Goal: Transaction & Acquisition: Purchase product/service

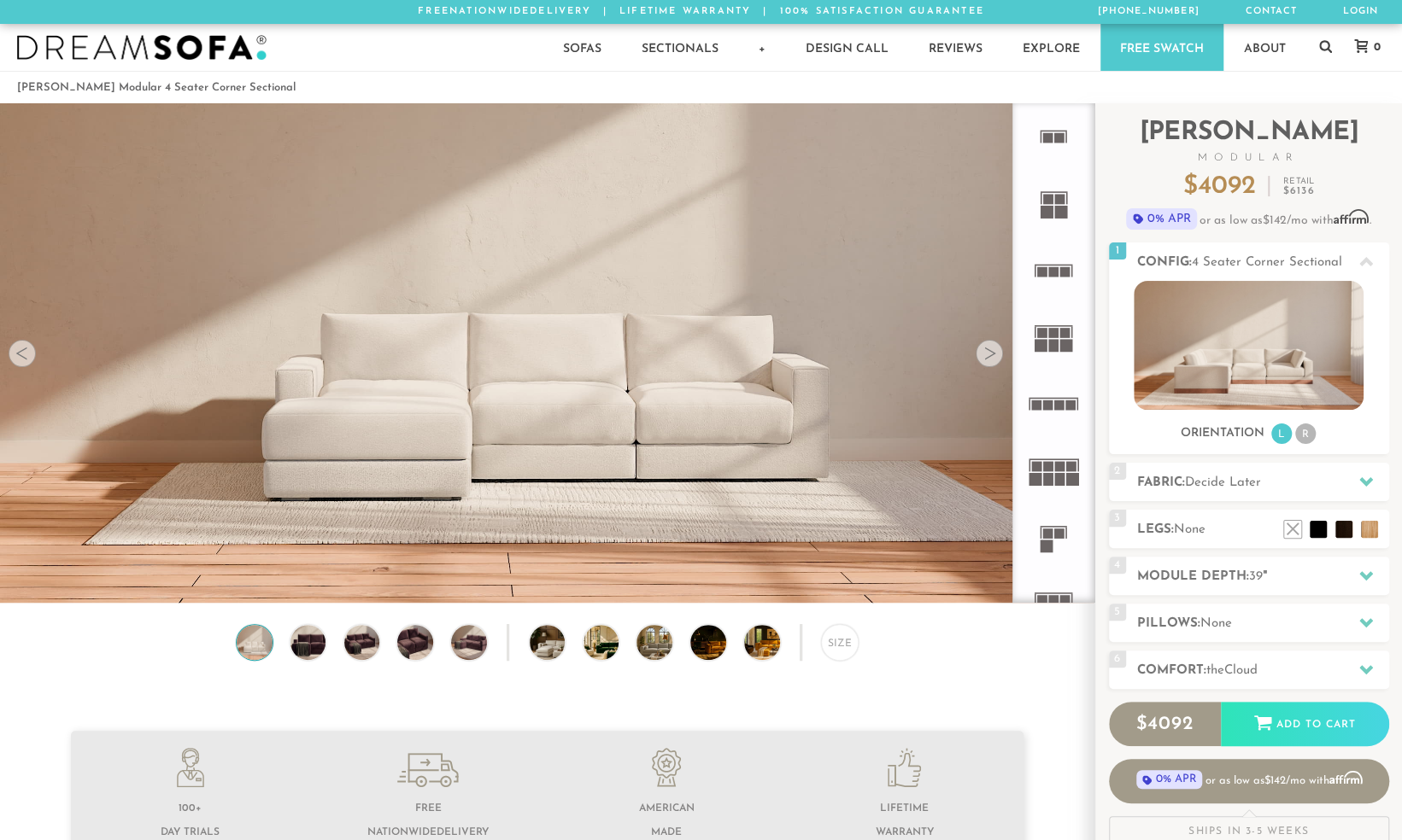
click at [989, 359] on div at bounding box center [989, 353] width 28 height 28
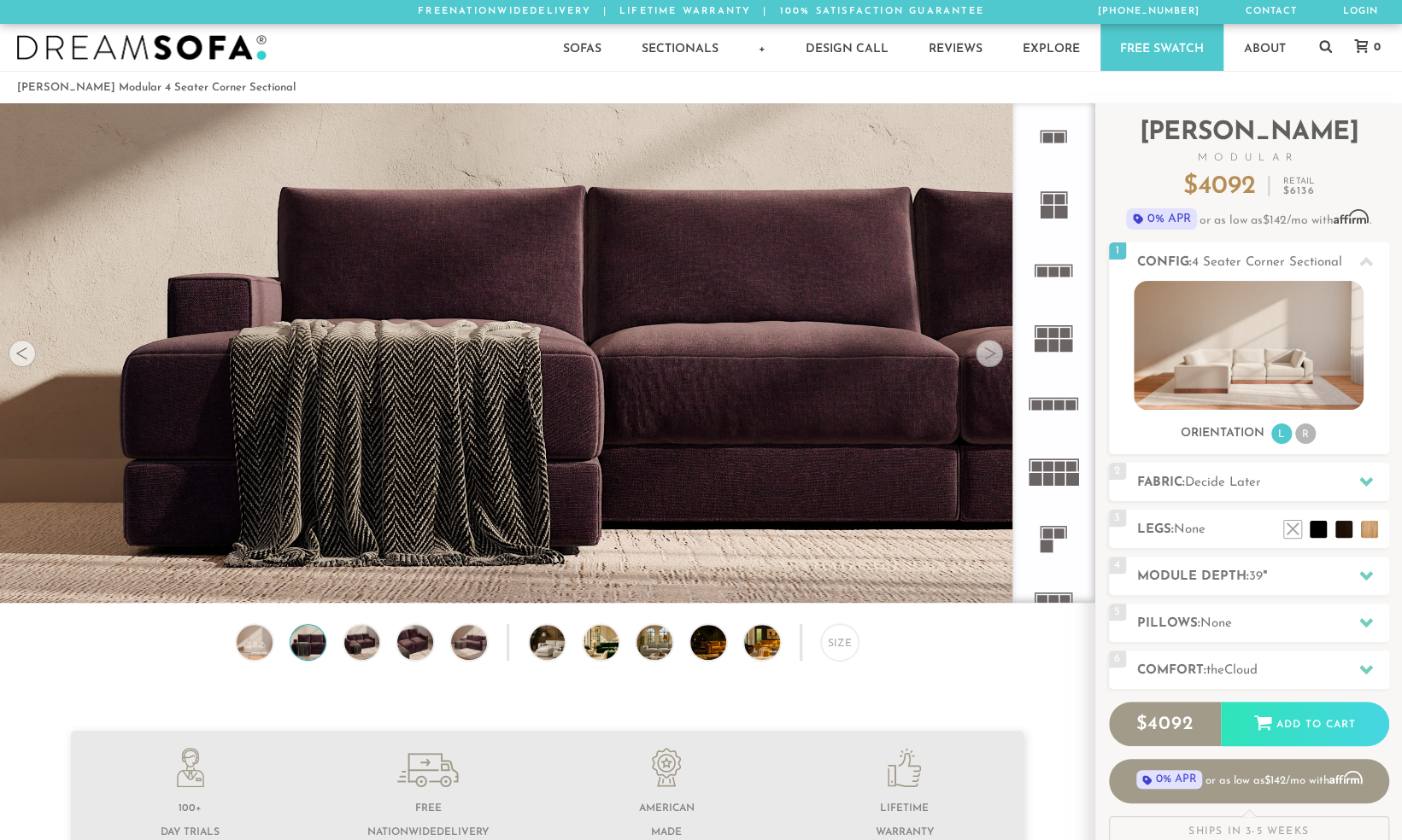
click at [989, 359] on div at bounding box center [989, 353] width 28 height 28
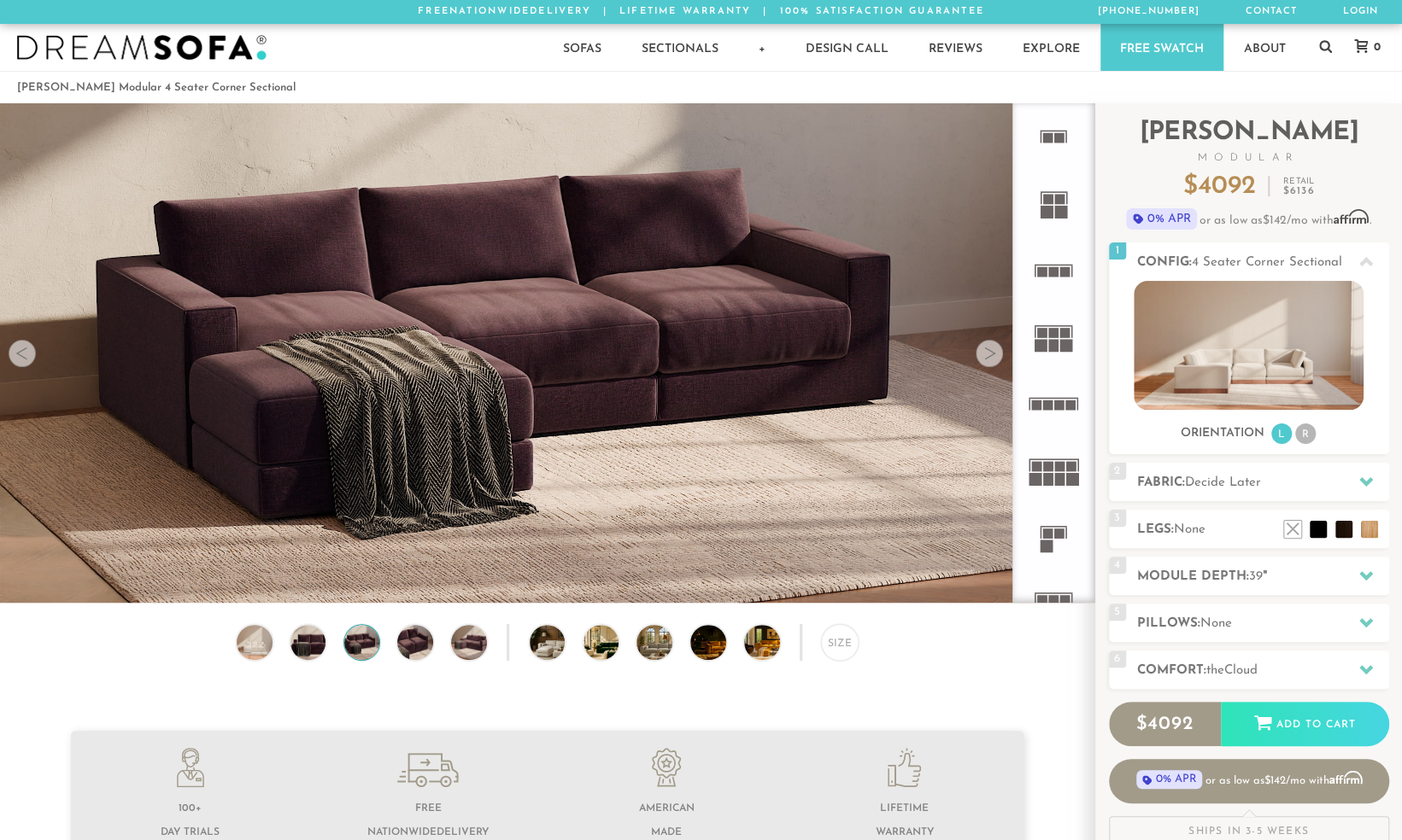
click at [989, 359] on div at bounding box center [989, 353] width 28 height 28
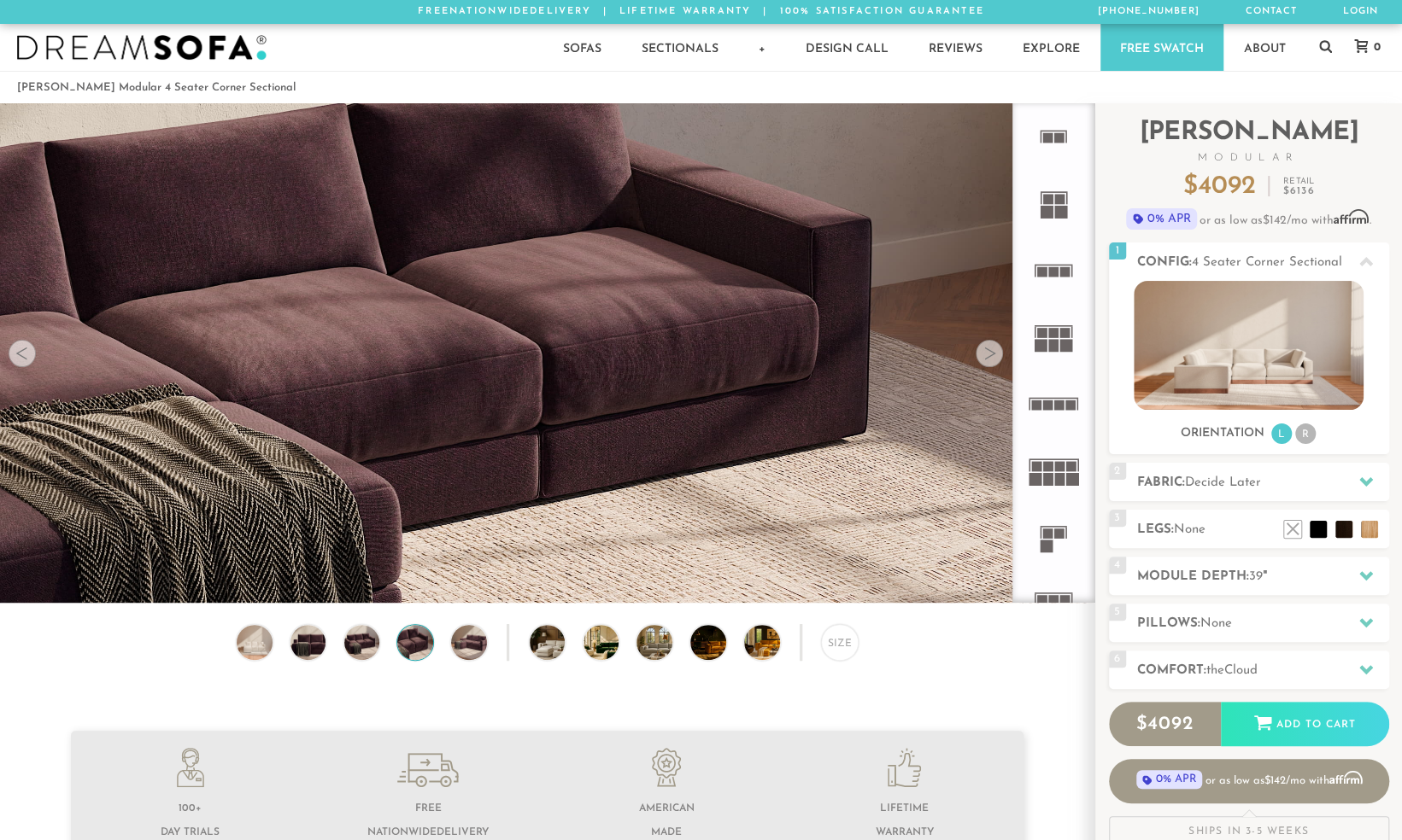
click at [989, 359] on div at bounding box center [989, 353] width 28 height 28
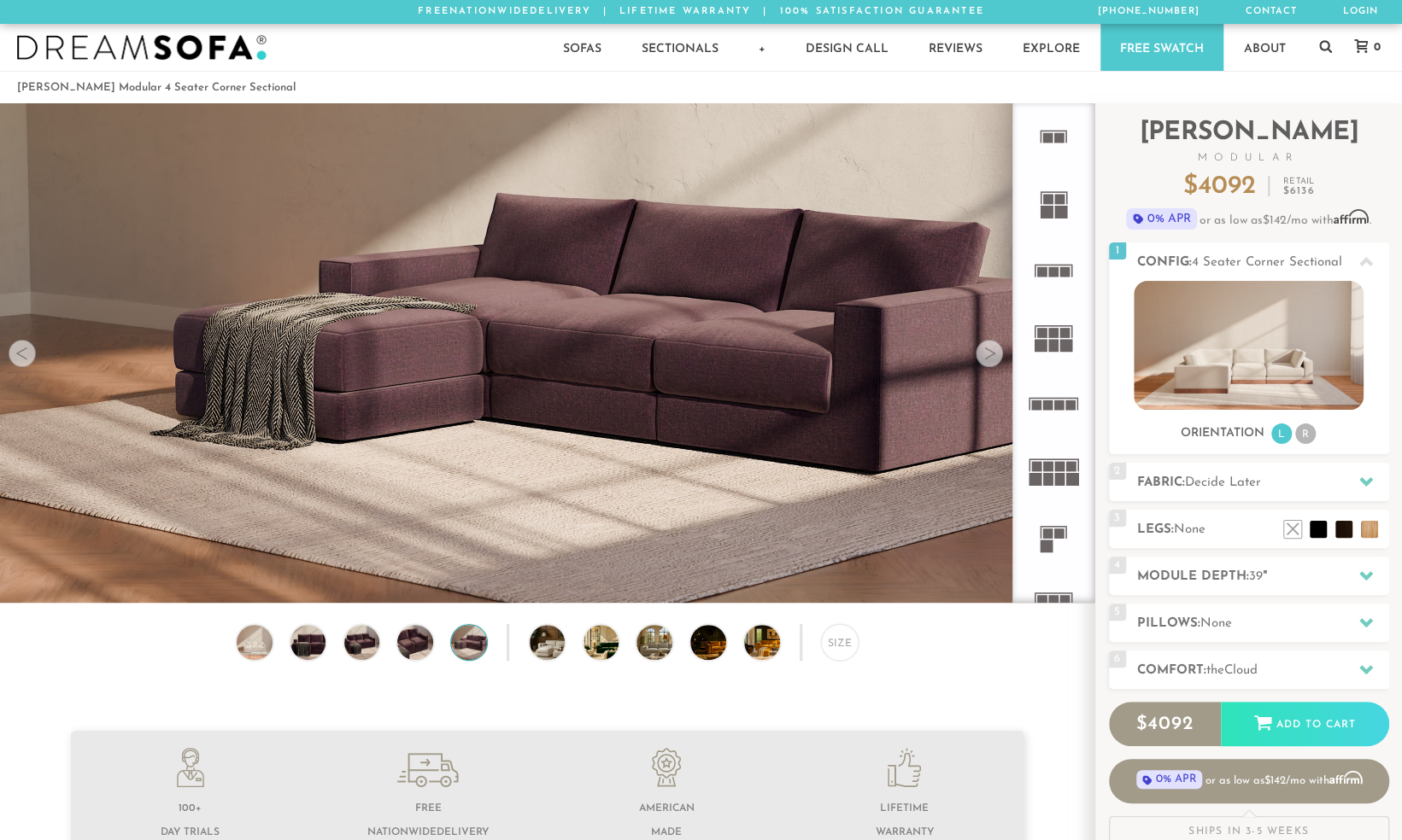
click at [989, 359] on div at bounding box center [989, 353] width 28 height 28
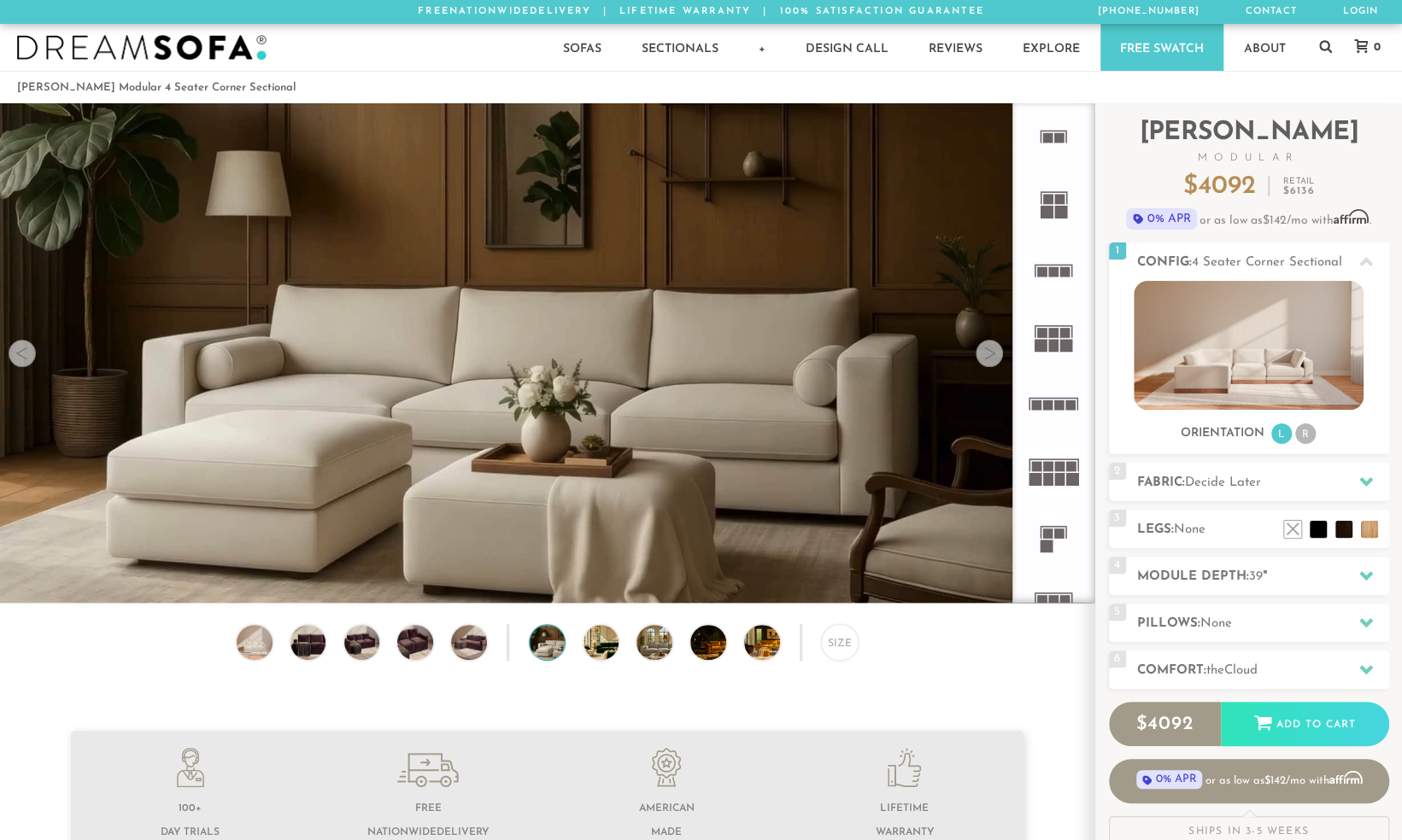
click at [989, 359] on div at bounding box center [989, 353] width 28 height 28
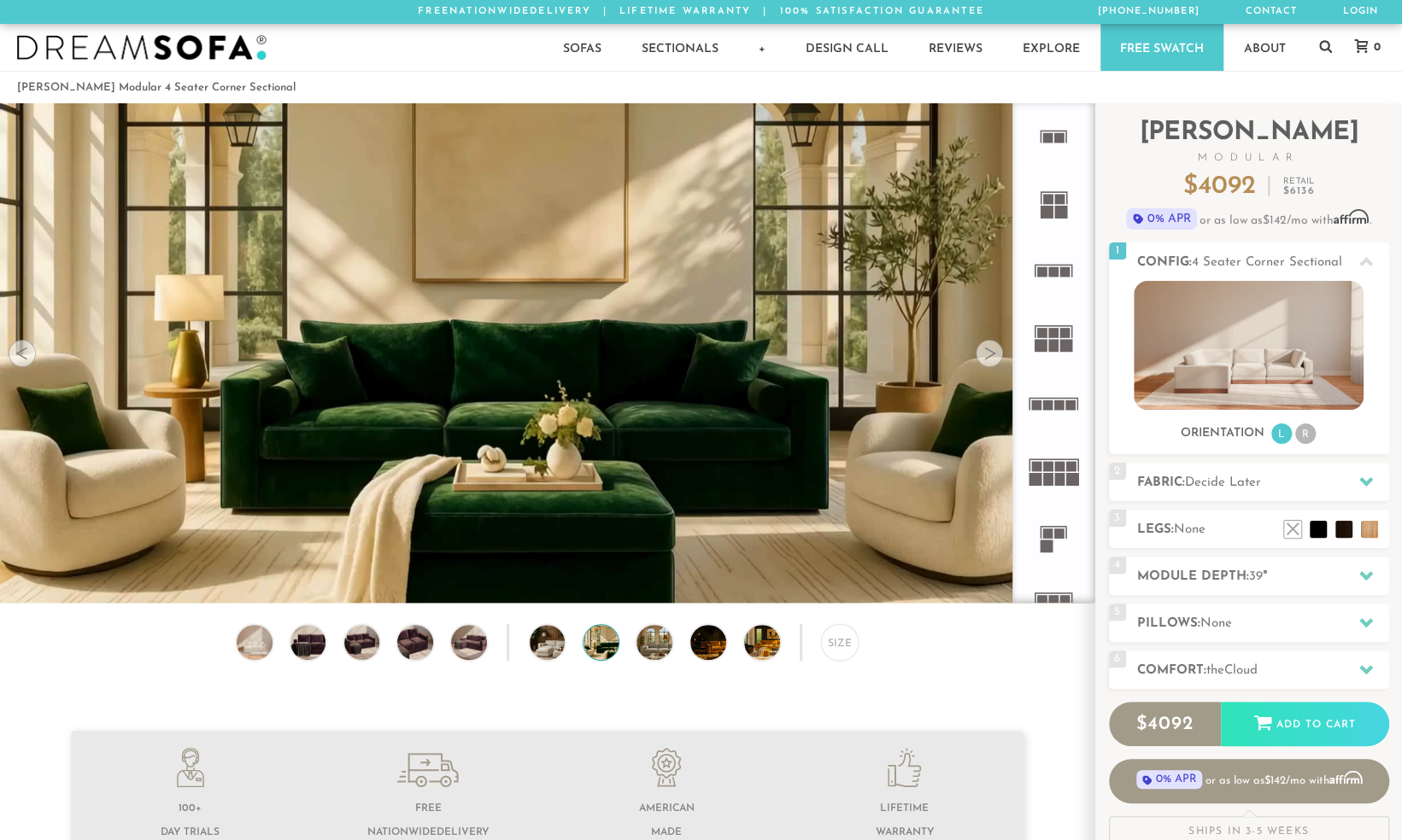
click at [989, 359] on div at bounding box center [989, 353] width 28 height 28
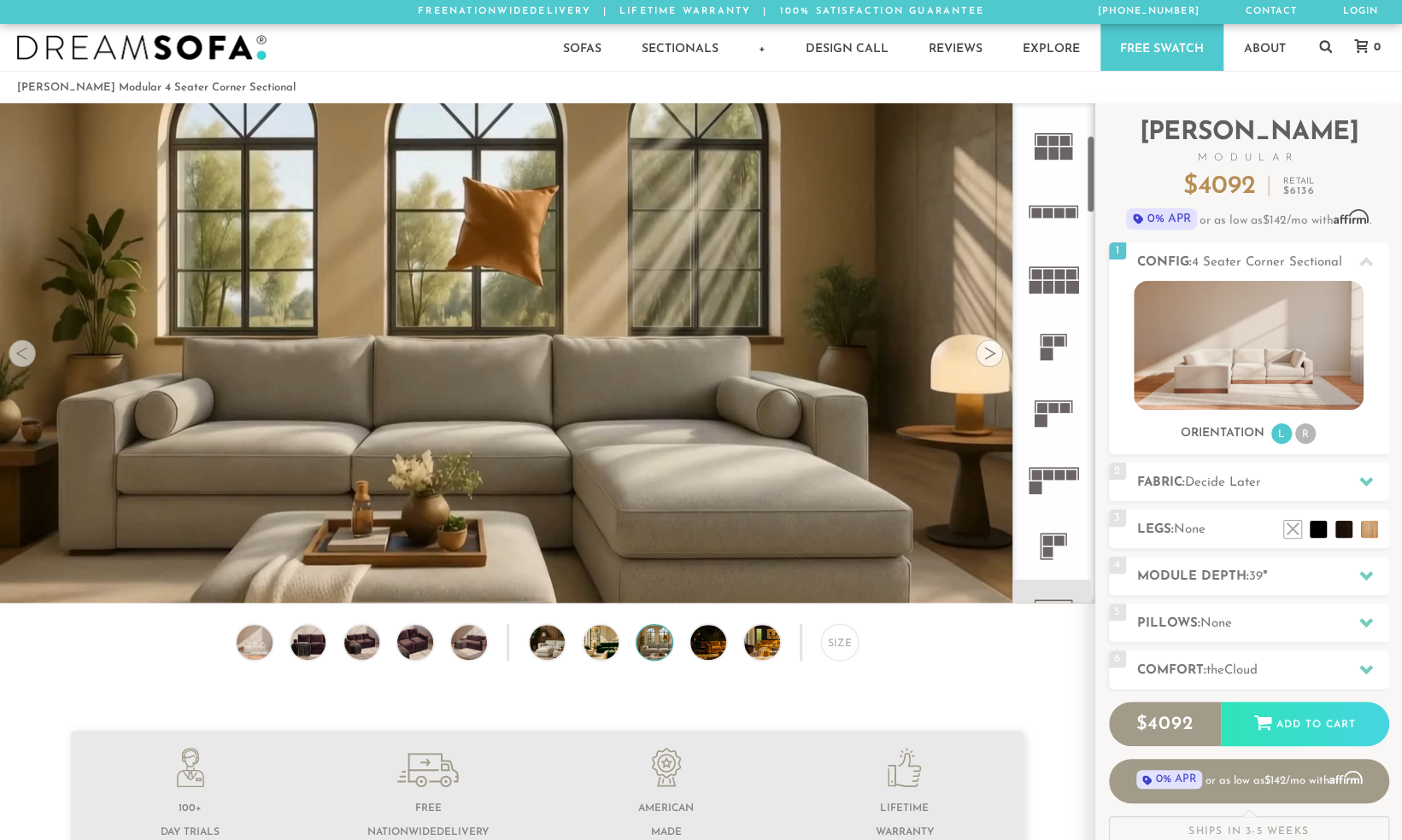
scroll to position [290, 0]
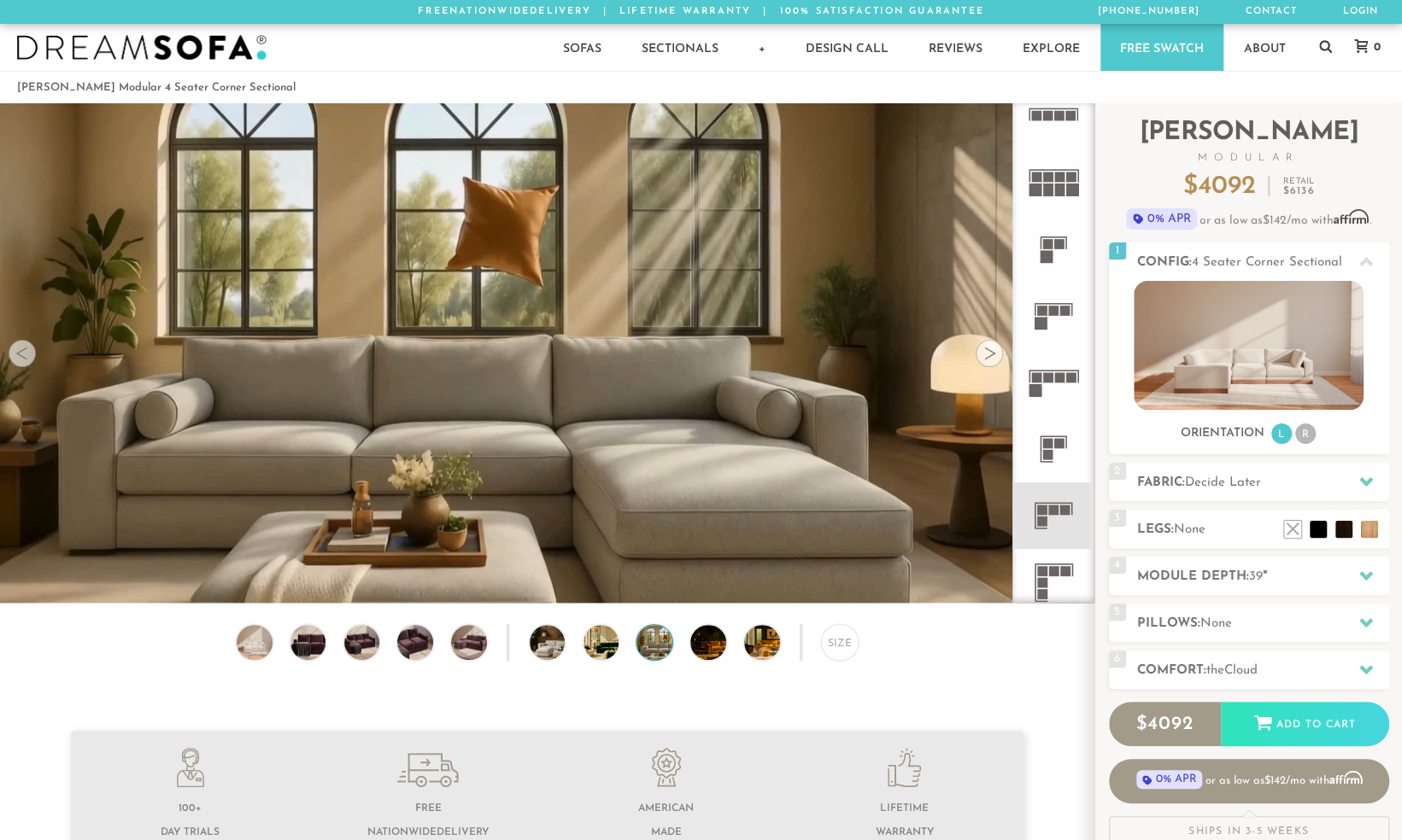
click at [1054, 514] on icon at bounding box center [1053, 515] width 66 height 66
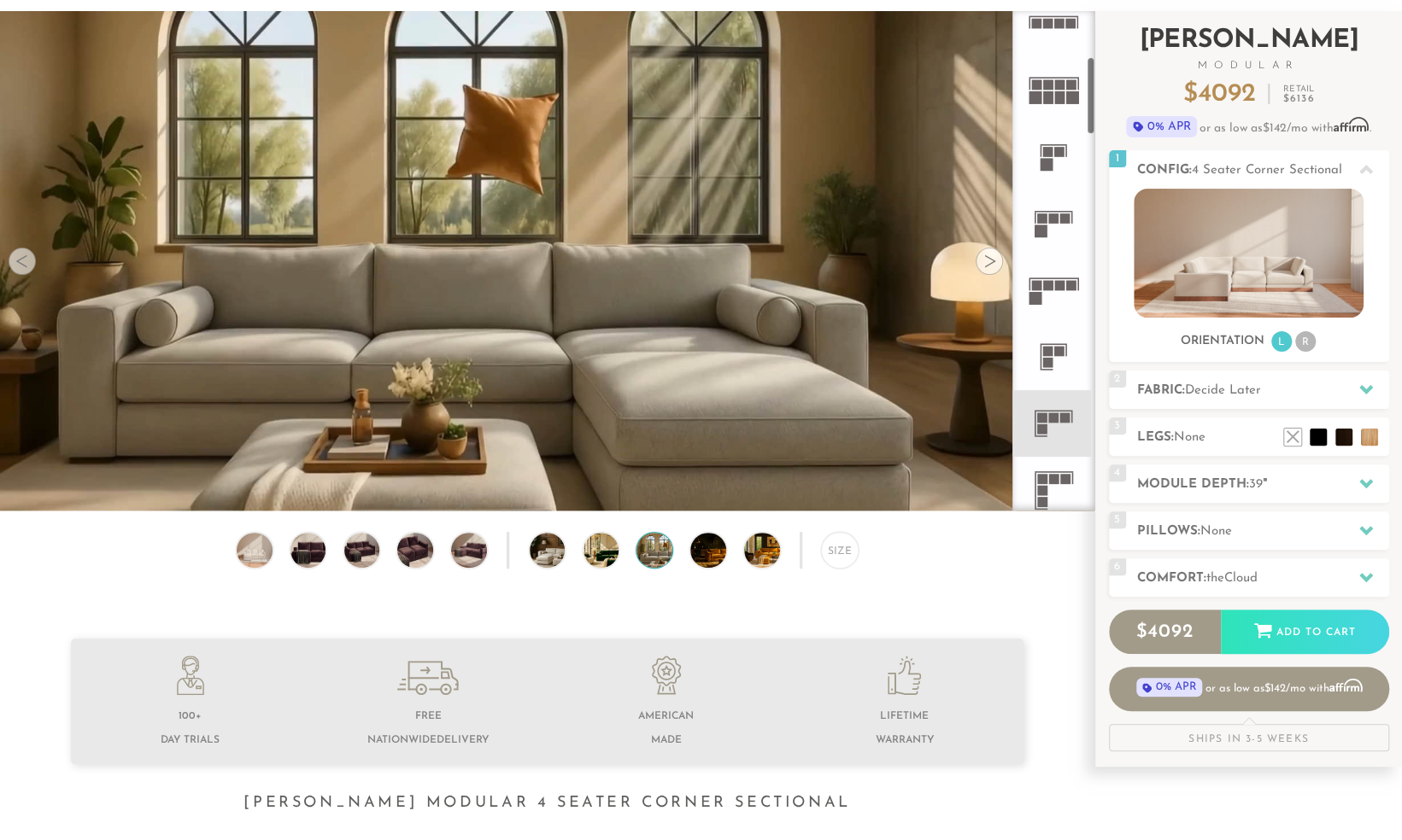
scroll to position [95, 0]
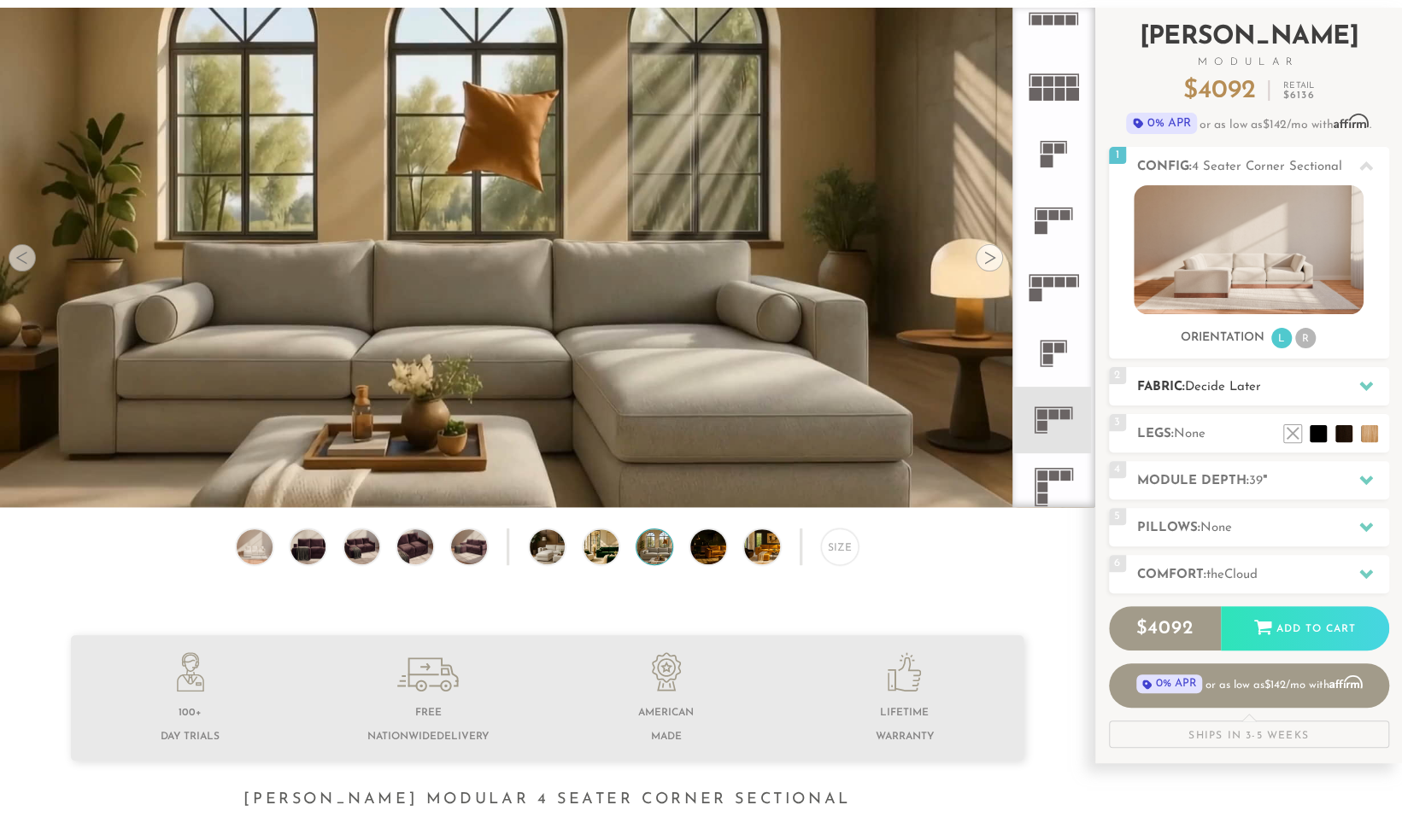
click at [1286, 389] on h2 "Fabric: Decide Later" at bounding box center [1263, 387] width 252 height 20
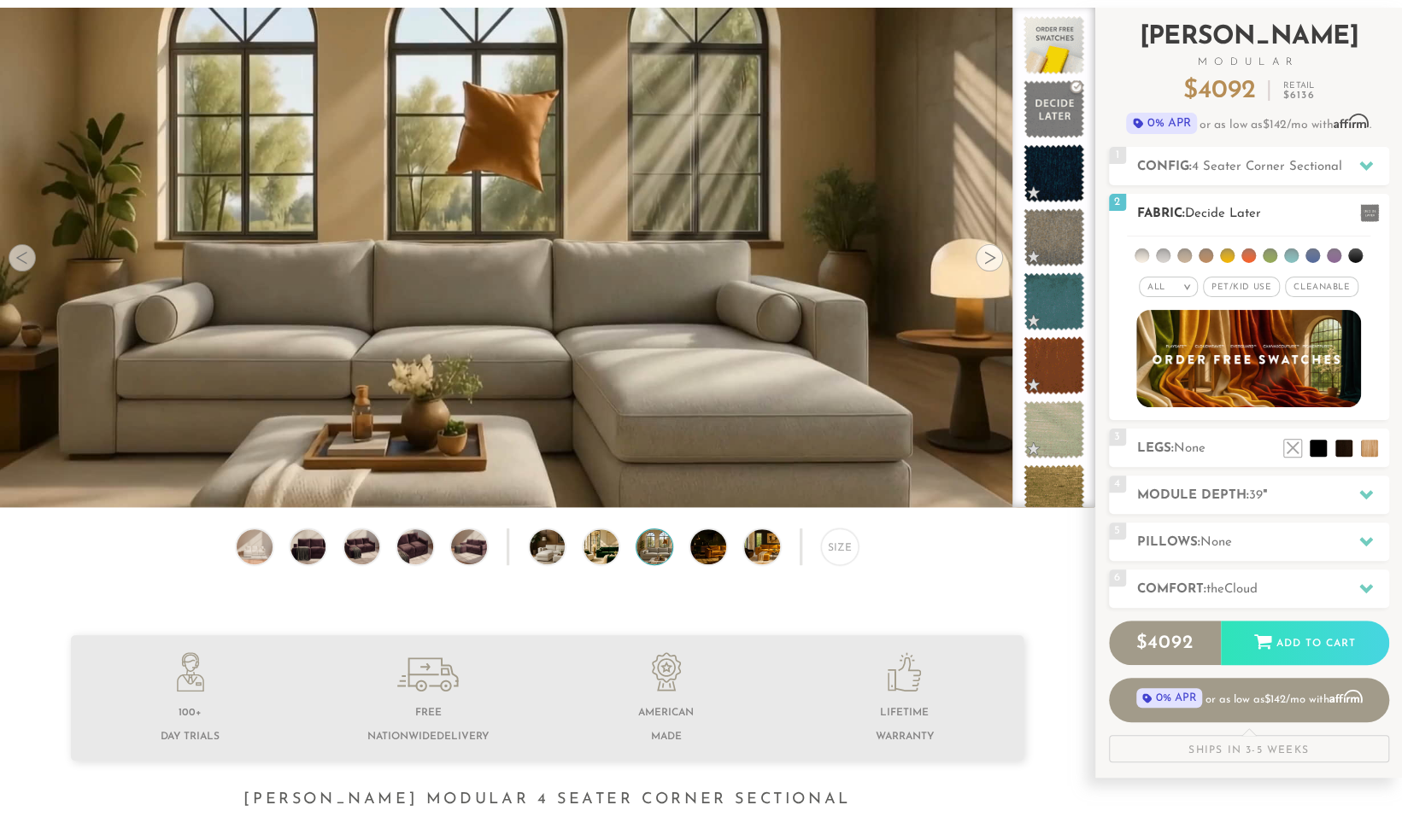
click at [1147, 258] on li at bounding box center [1141, 255] width 15 height 15
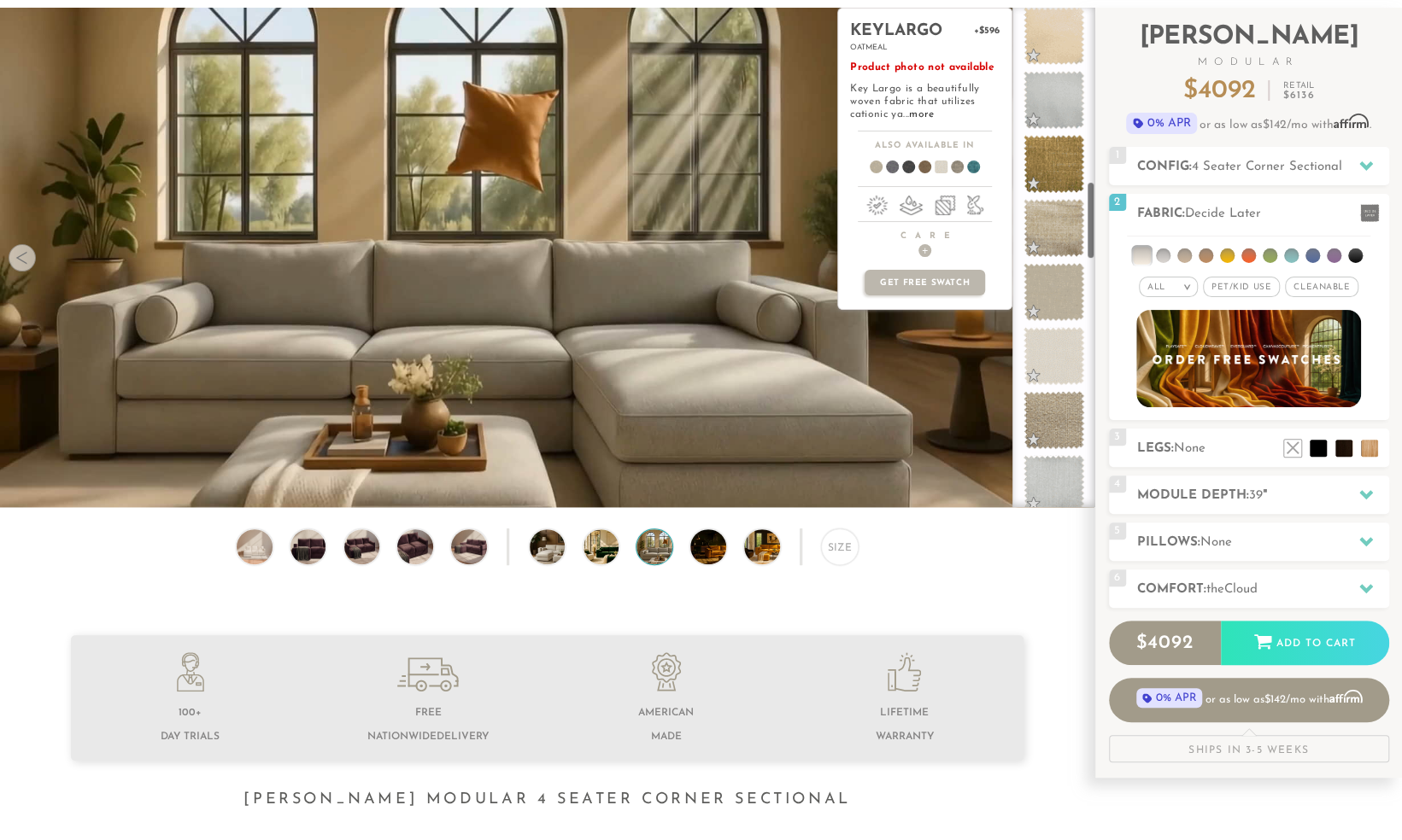
scroll to position [1120, 0]
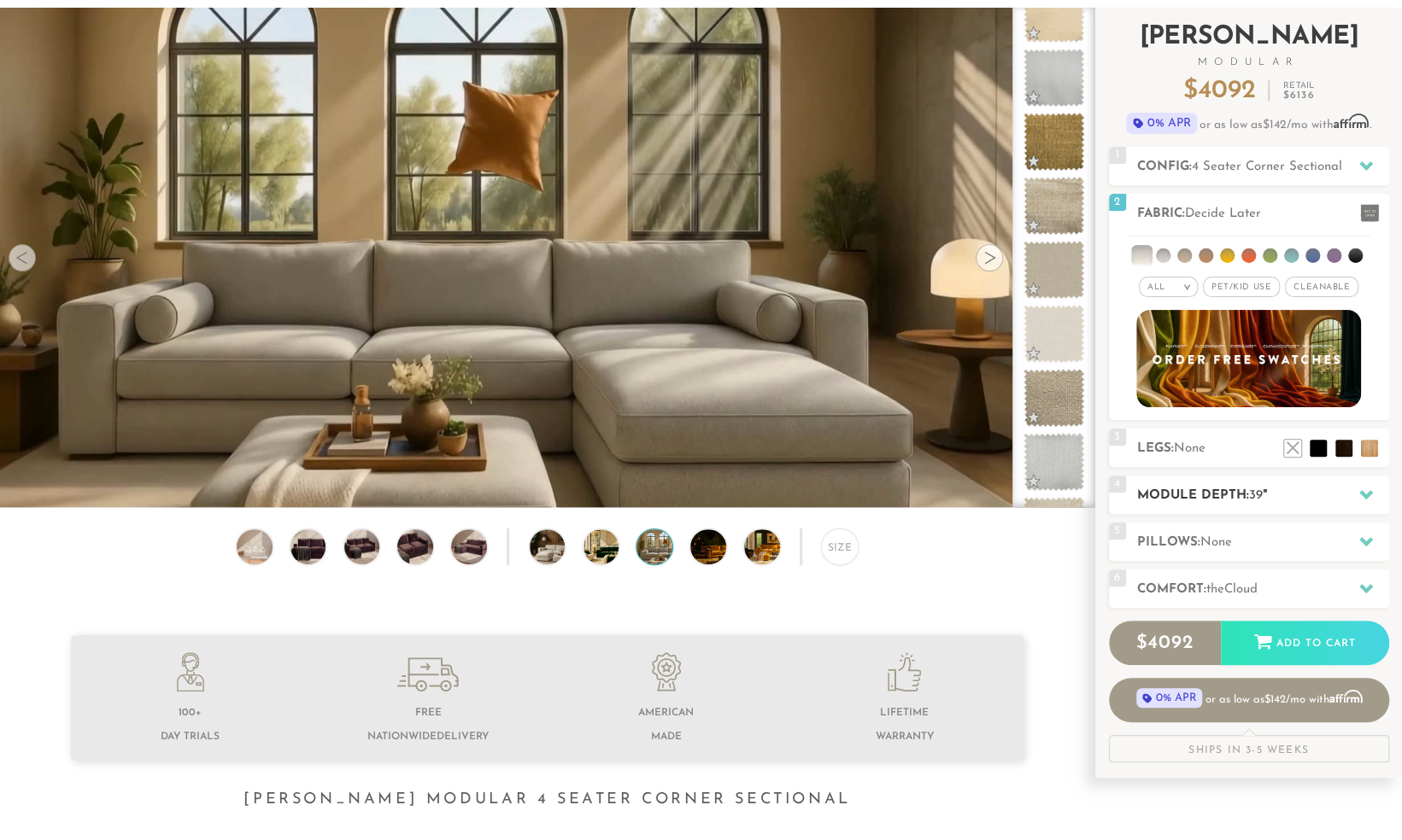
click at [1335, 490] on h2 "Module Depth: 39 "" at bounding box center [1263, 495] width 252 height 20
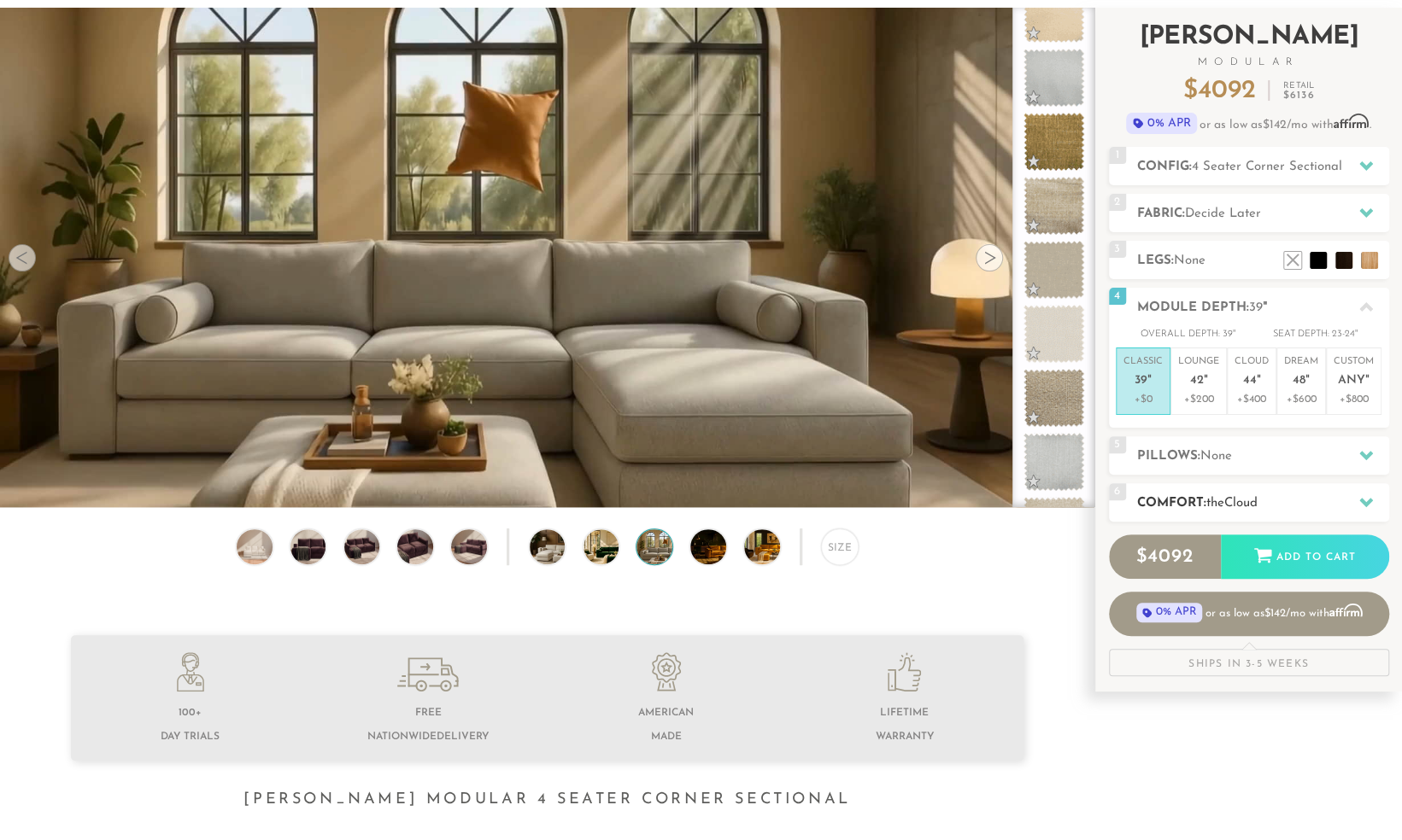
click at [1257, 499] on span "Cloud" at bounding box center [1240, 503] width 34 height 13
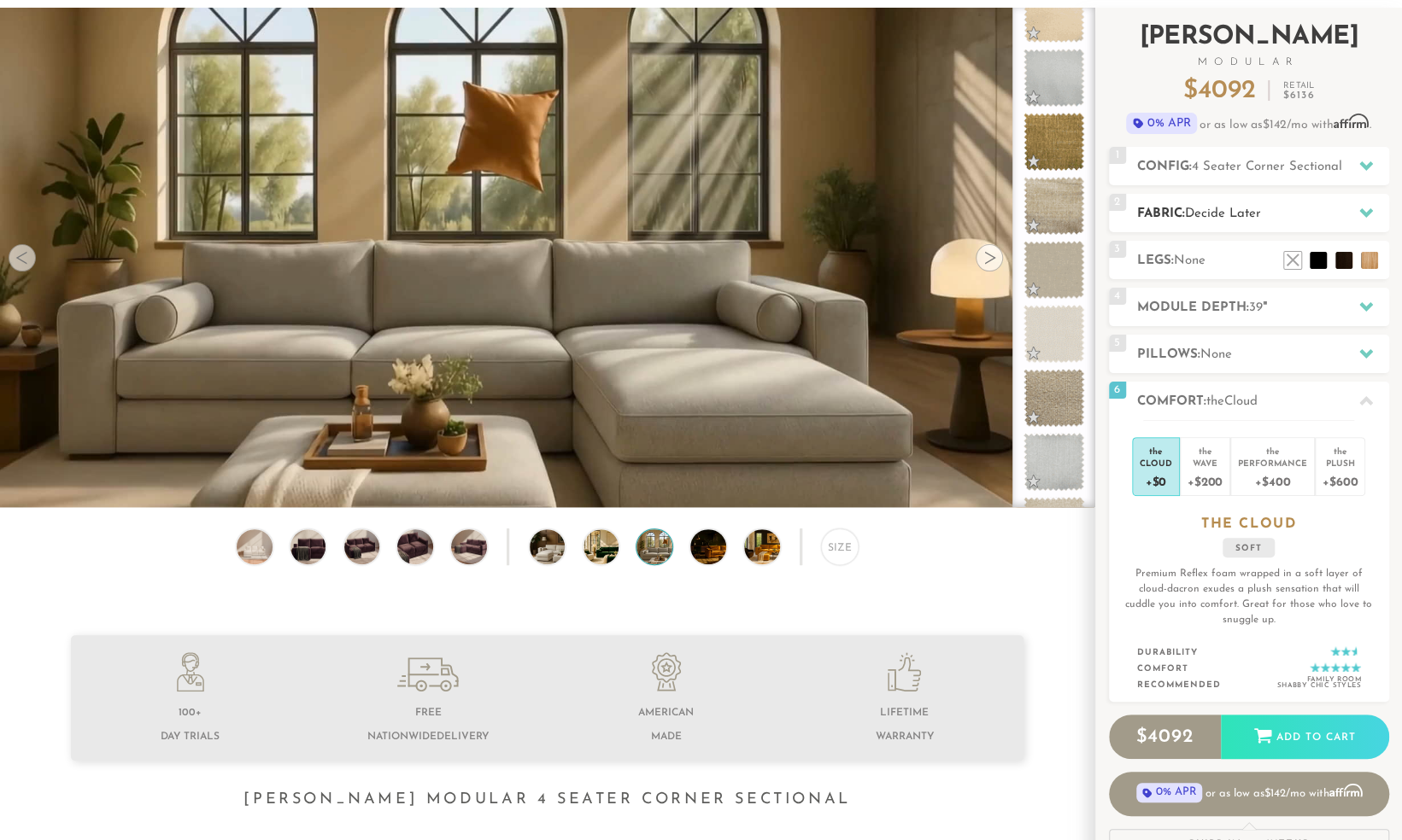
click at [1276, 217] on h2 "Fabric: Decide Later" at bounding box center [1263, 213] width 252 height 20
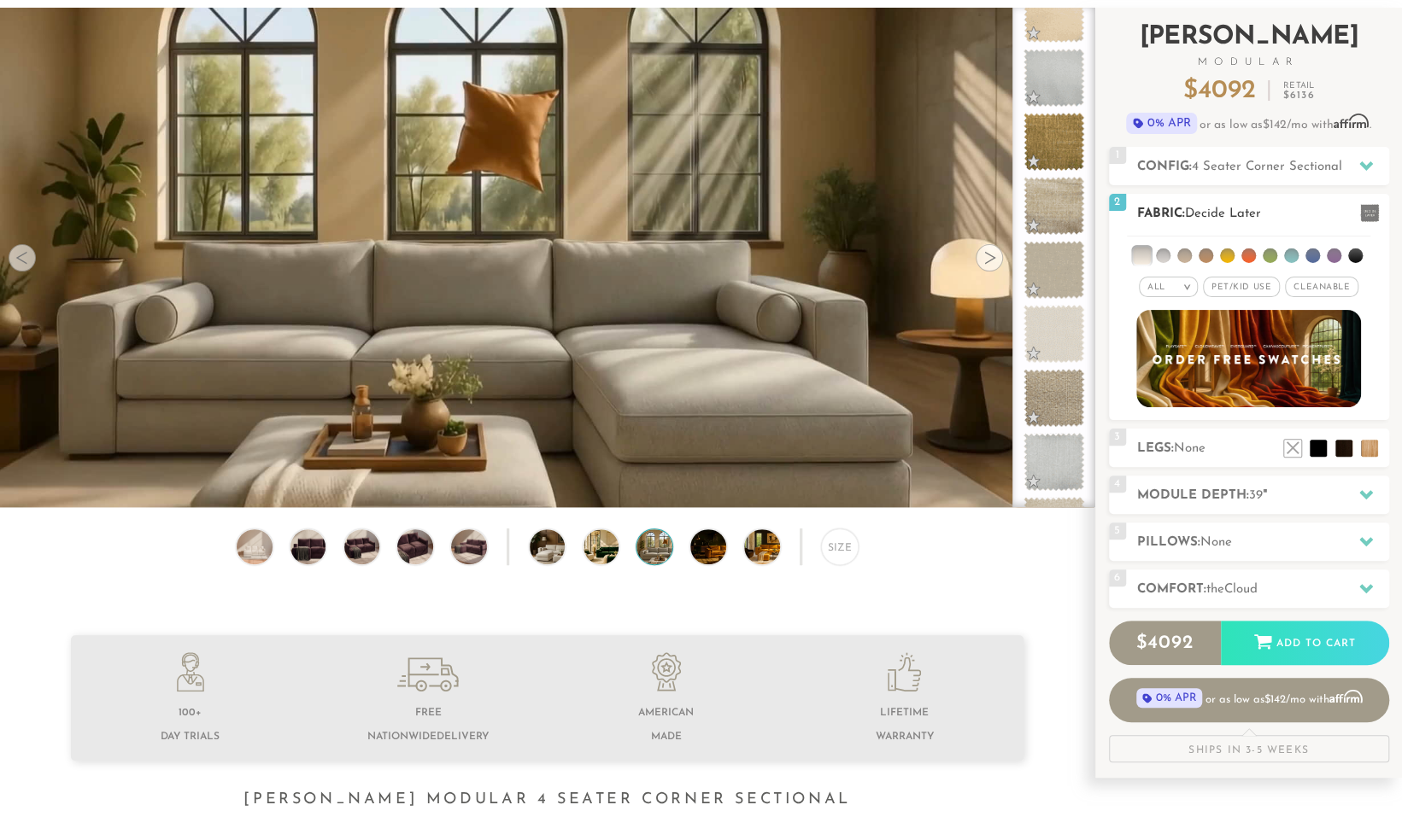
click at [1166, 256] on li at bounding box center [1163, 255] width 15 height 15
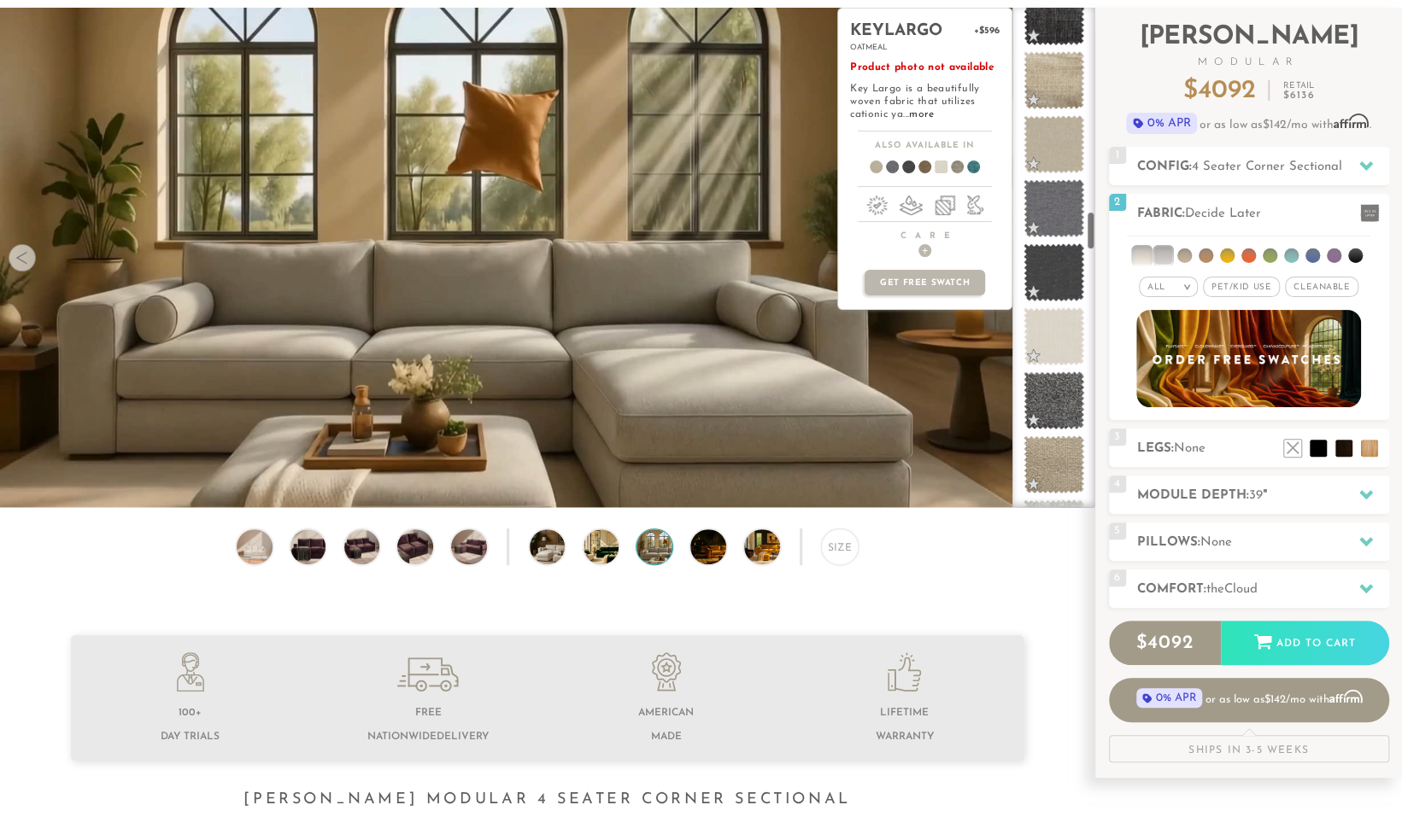
scroll to position [2591, 0]
click at [1067, 357] on span at bounding box center [1054, 337] width 61 height 58
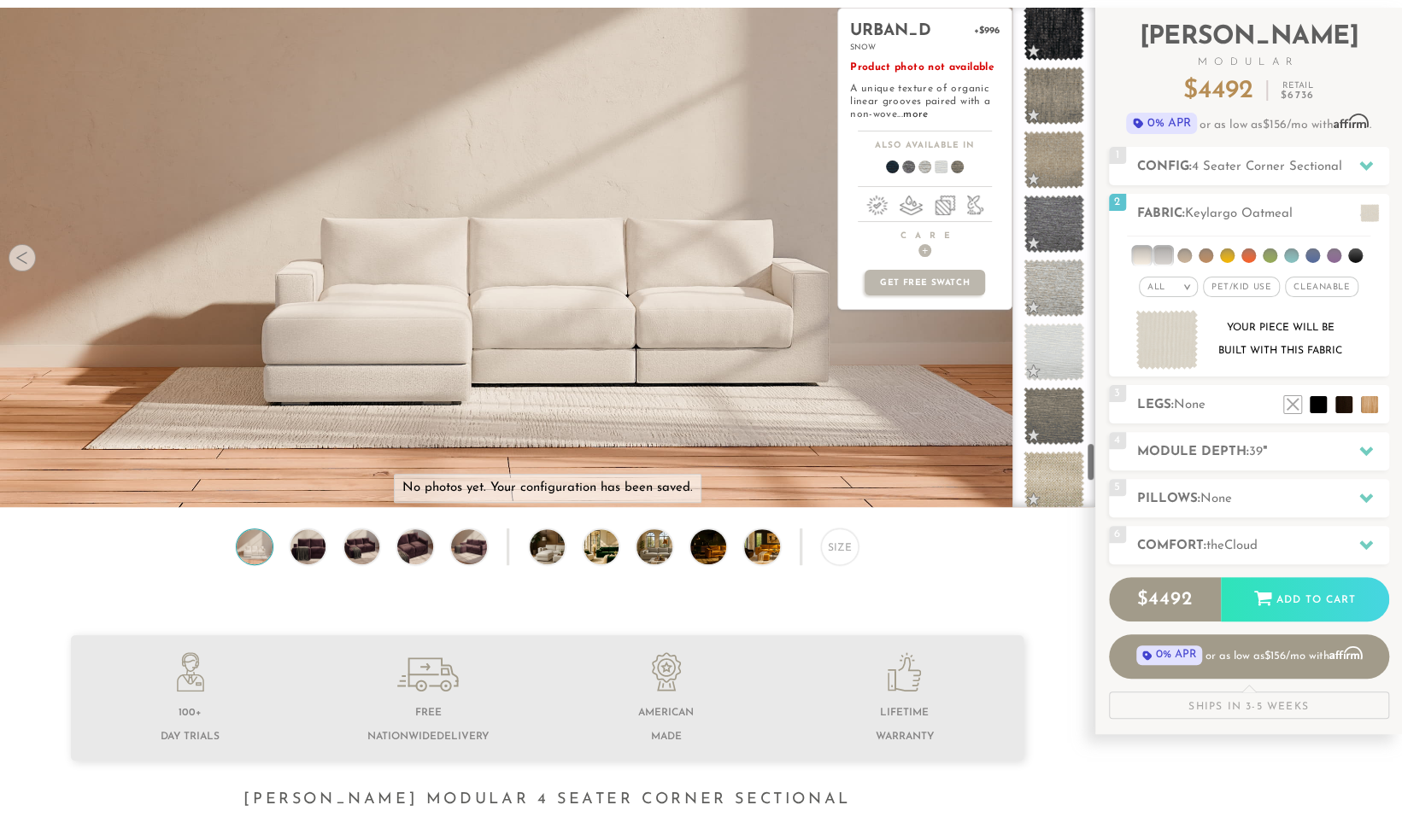
scroll to position [5521, 0]
click at [1071, 340] on span at bounding box center [1054, 352] width 61 height 58
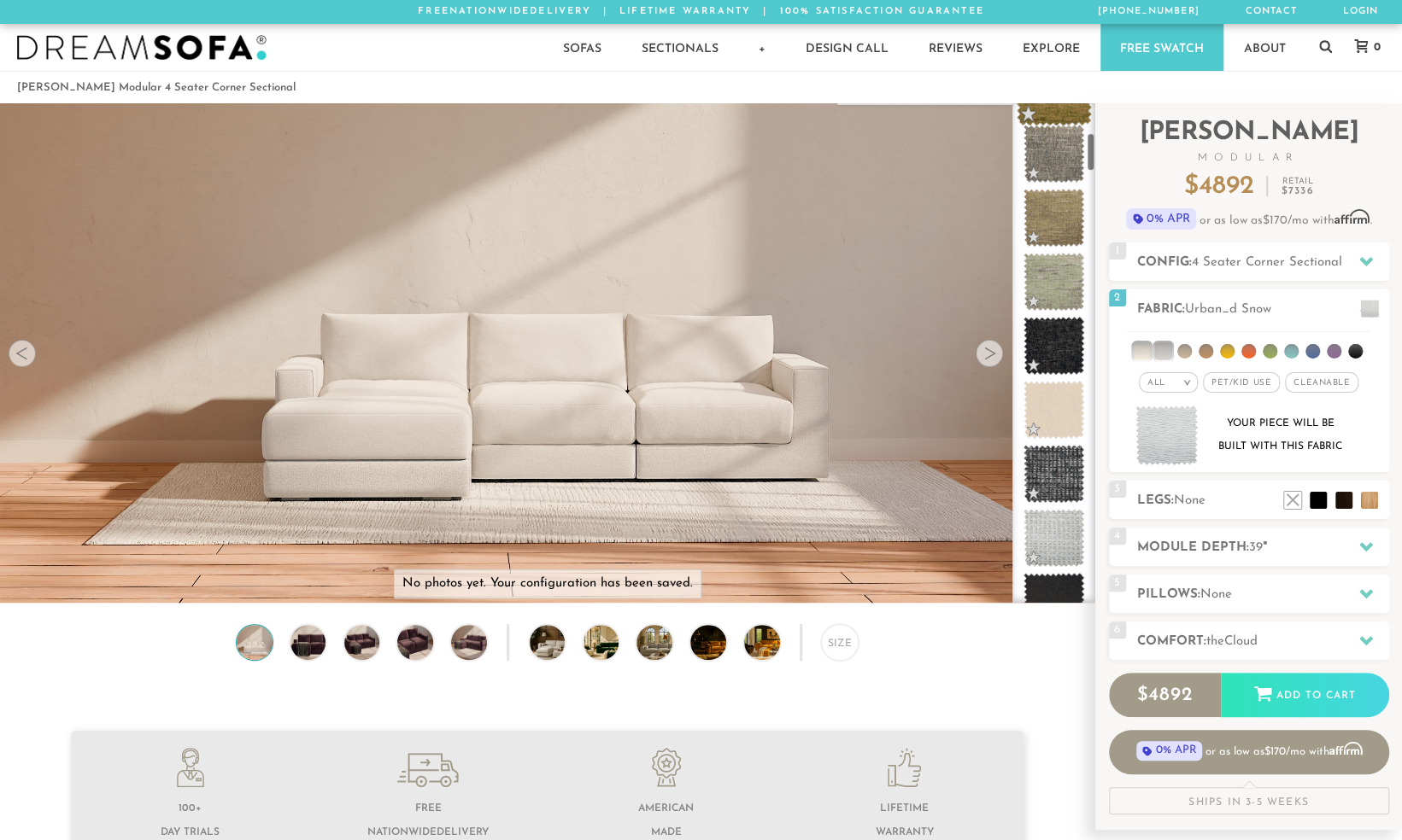
scroll to position [377, 0]
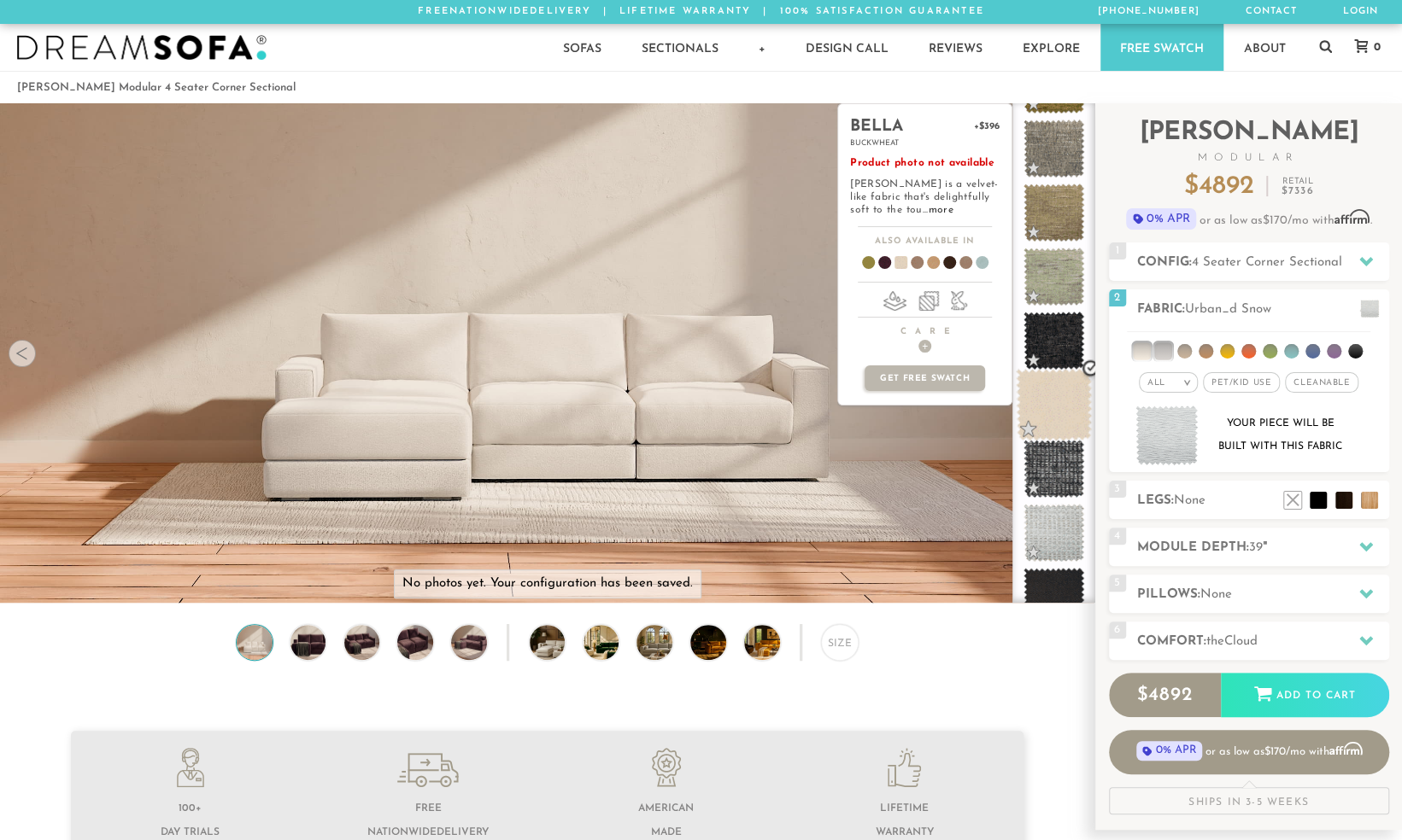
click at [1048, 415] on span at bounding box center [1054, 405] width 76 height 72
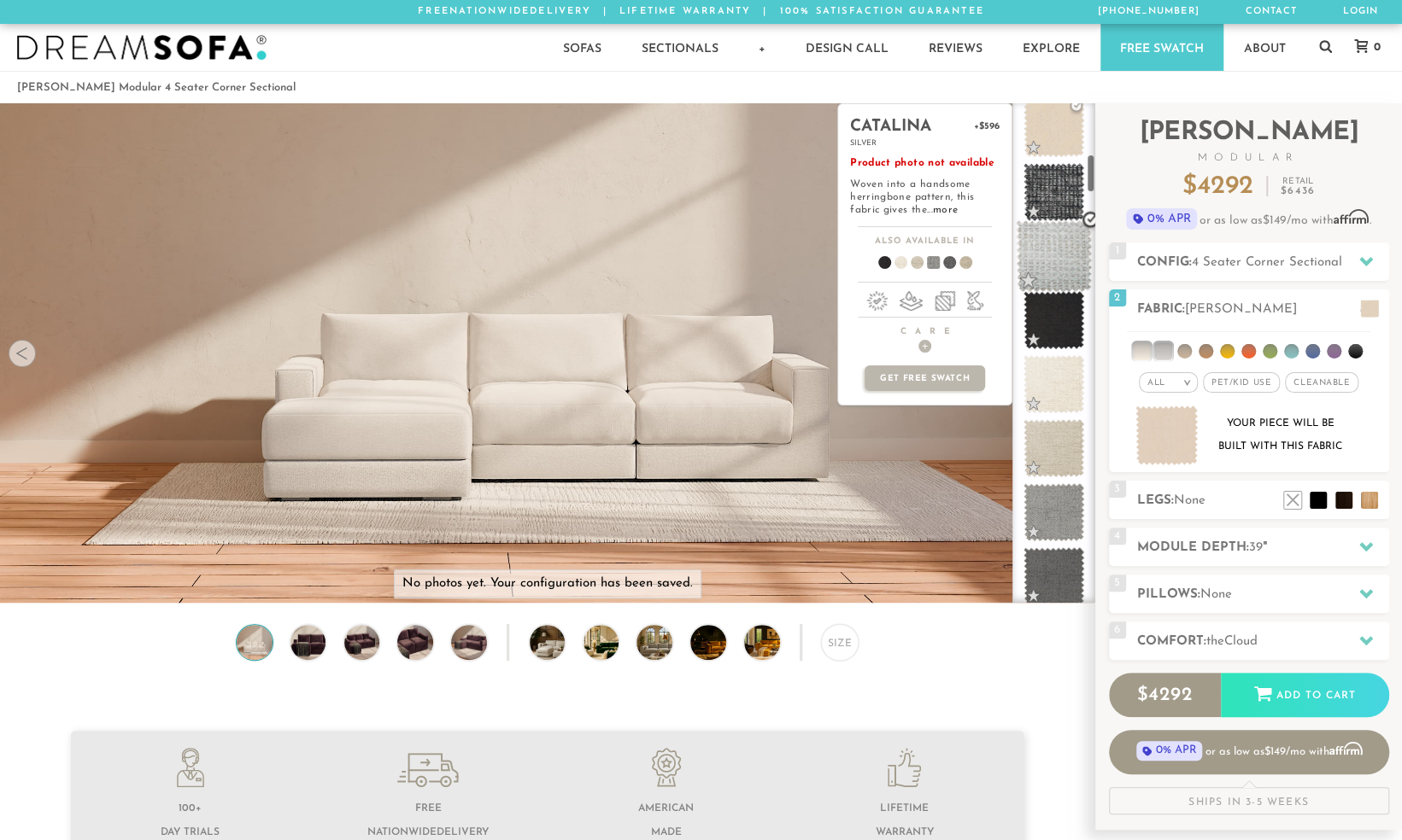
scroll to position [653, 0]
click at [1056, 407] on span at bounding box center [1054, 384] width 76 height 72
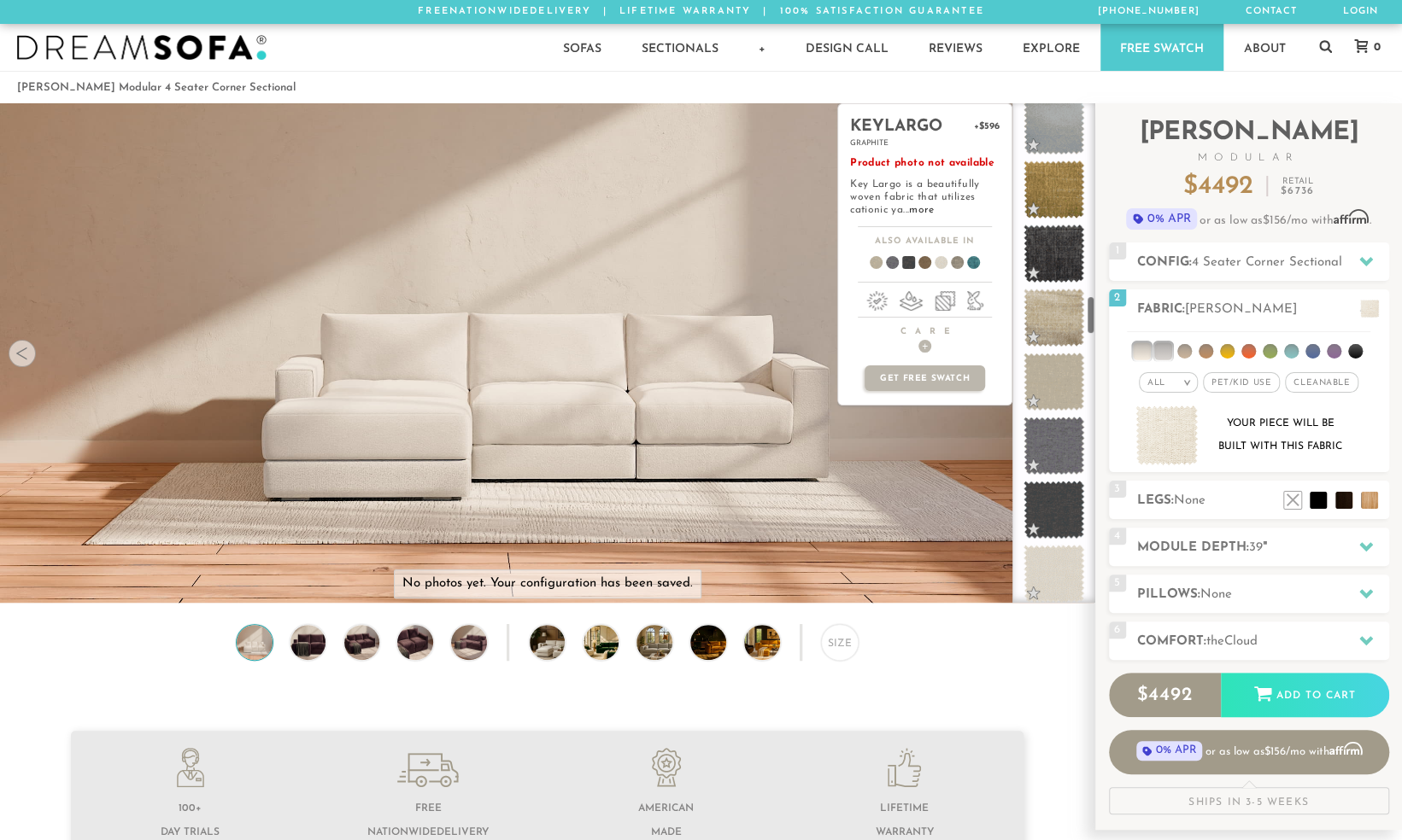
scroll to position [2584, 0]
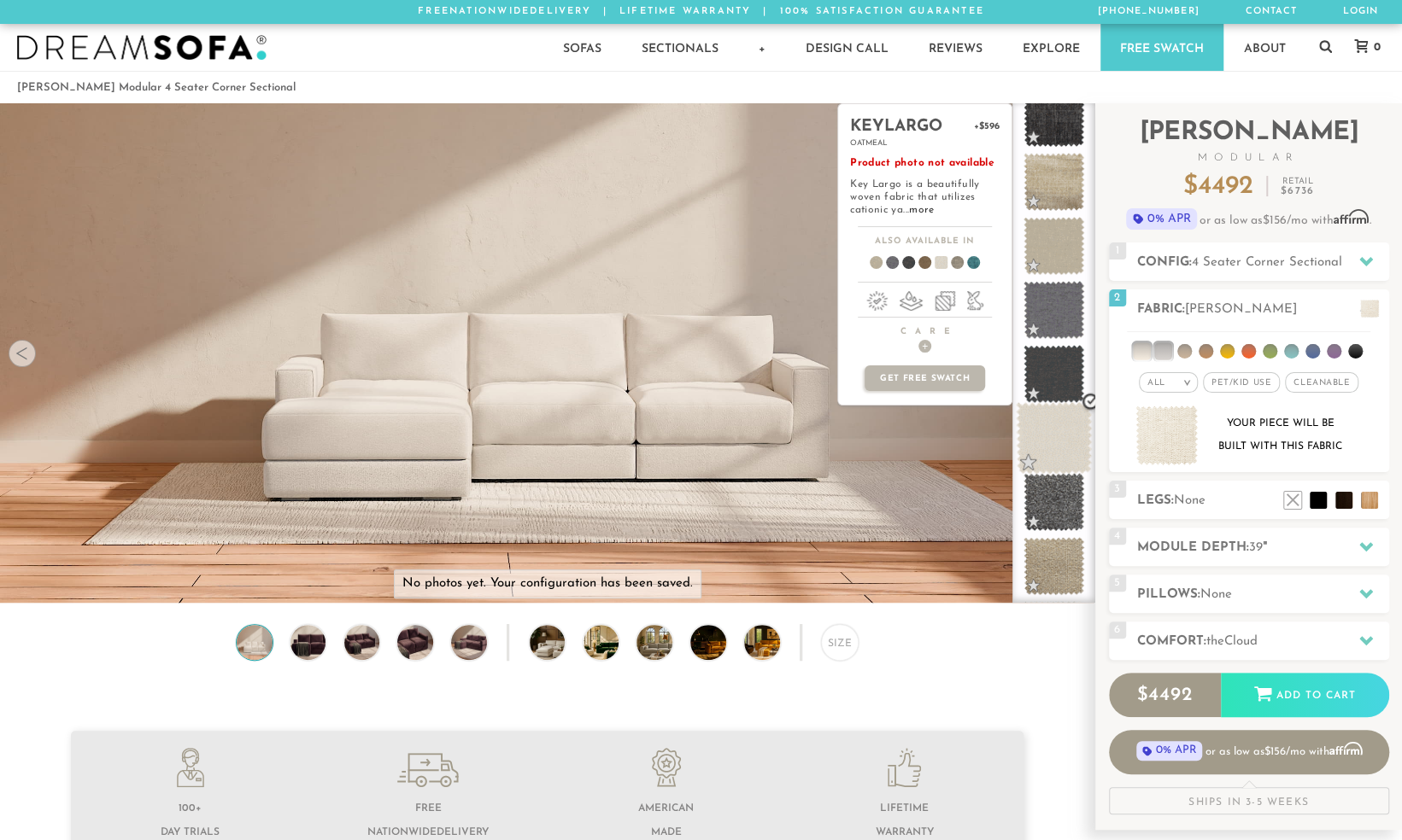
click at [1060, 459] on span at bounding box center [1054, 438] width 76 height 72
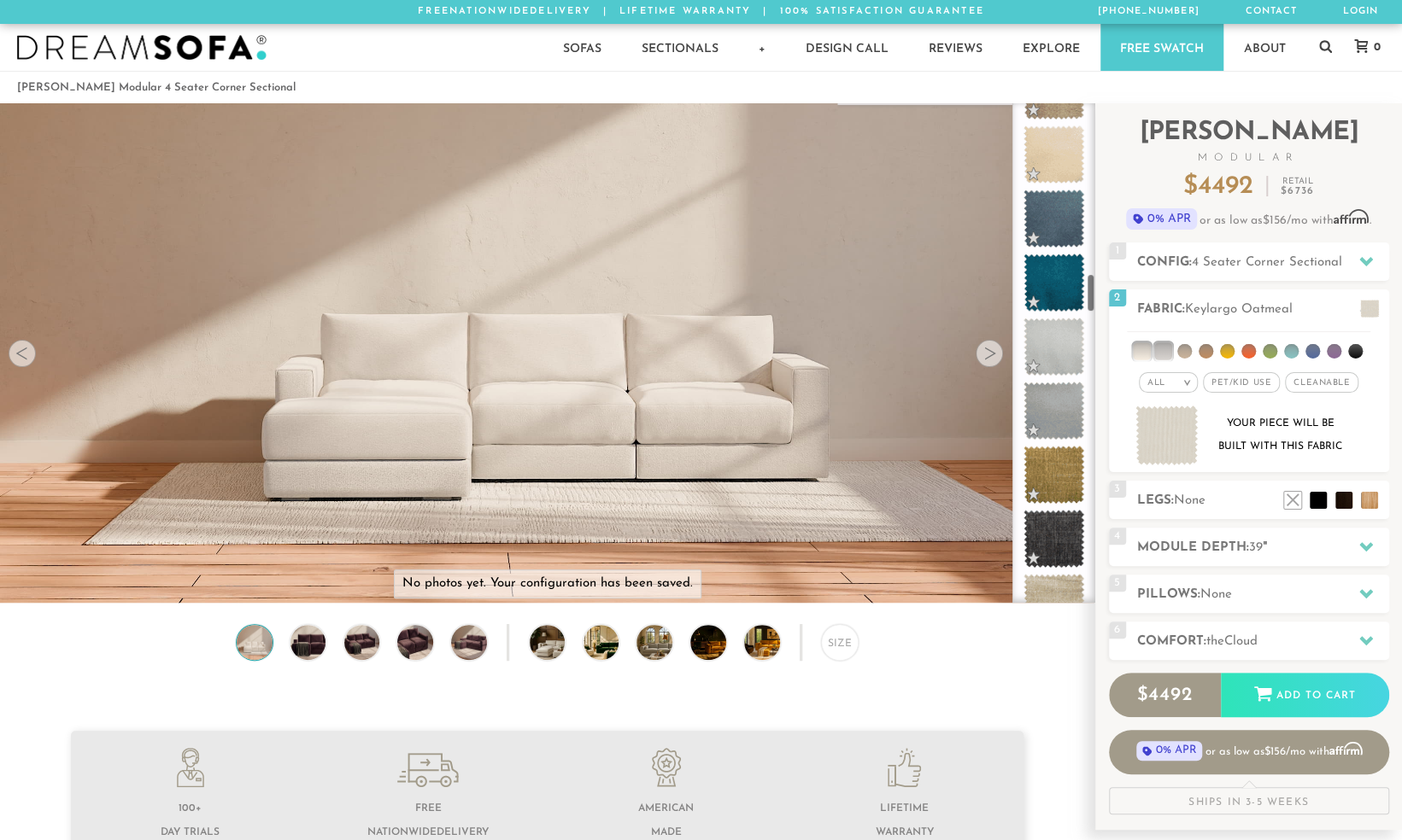
scroll to position [2150, 0]
